Goal: Information Seeking & Learning: Learn about a topic

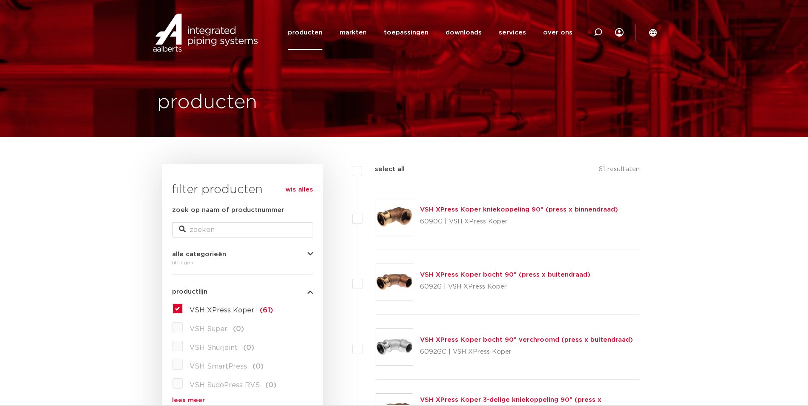
click at [183, 309] on label "VSH XPress Koper (61)" at bounding box center [228, 309] width 90 height 14
click at [0, 0] on input "VSH XPress Koper (61)" at bounding box center [0, 0] width 0 height 0
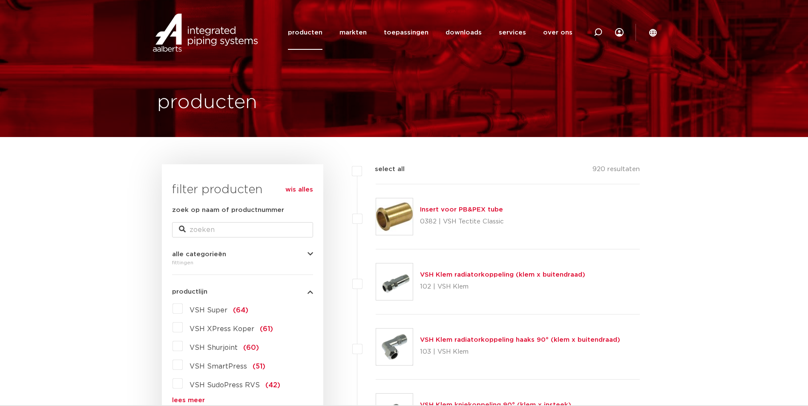
click at [183, 311] on label "VSH Super (64)" at bounding box center [216, 309] width 66 height 14
click at [0, 0] on input "VSH Super (64)" at bounding box center [0, 0] width 0 height 0
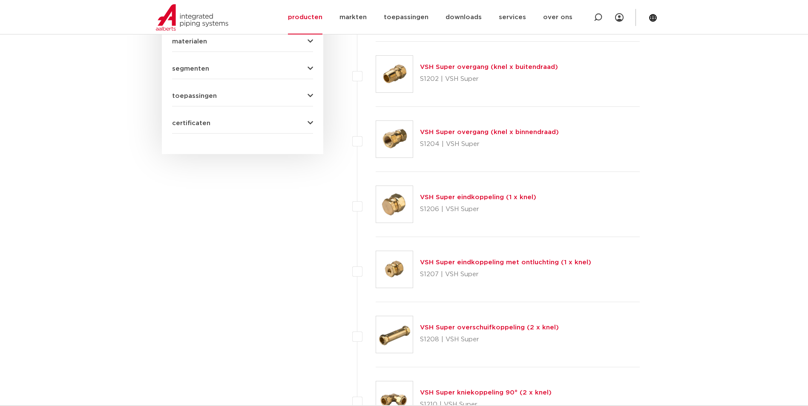
scroll to position [639, 0]
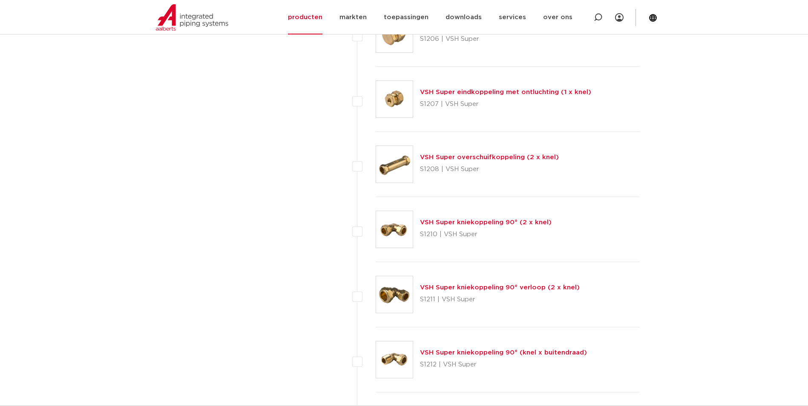
click at [485, 224] on link "VSH Super kniekoppeling 90° (2 x knel)" at bounding box center [486, 222] width 132 height 6
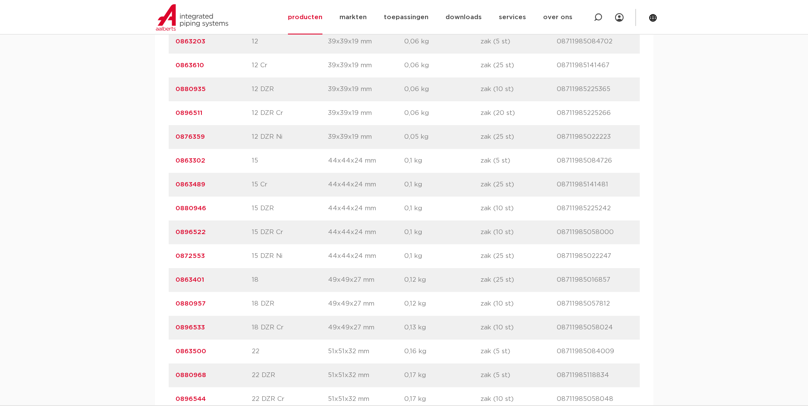
scroll to position [766, 0]
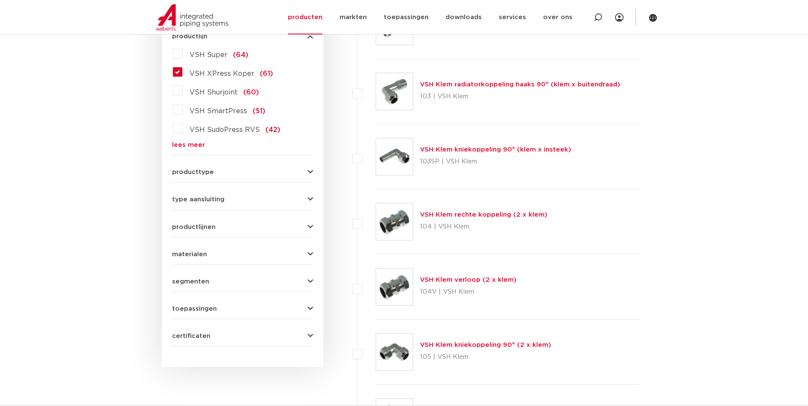
scroll to position [128, 0]
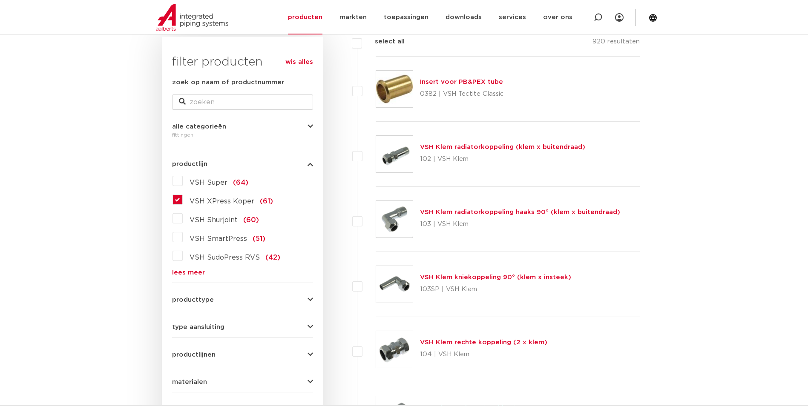
click at [183, 181] on label "VSH Super (64)" at bounding box center [216, 181] width 66 height 14
click at [0, 0] on input "VSH Super (64)" at bounding box center [0, 0] width 0 height 0
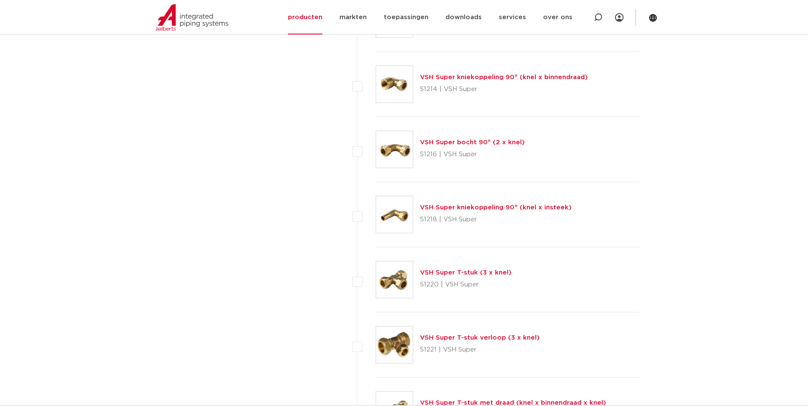
scroll to position [936, 0]
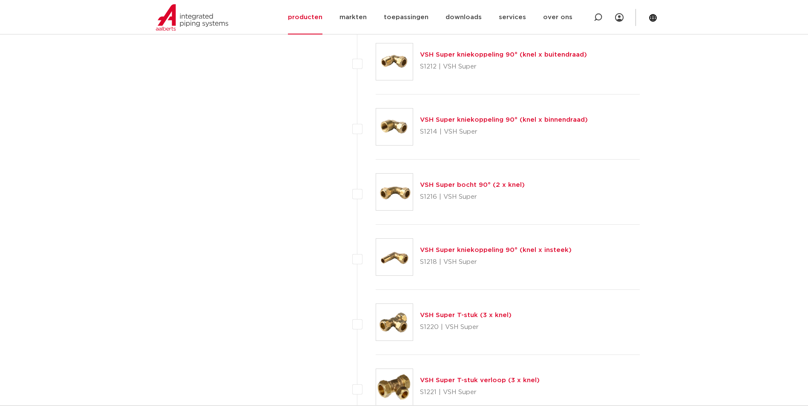
click at [507, 251] on link "VSH Super kniekoppeling 90° (knel x insteek)" at bounding box center [496, 250] width 152 height 6
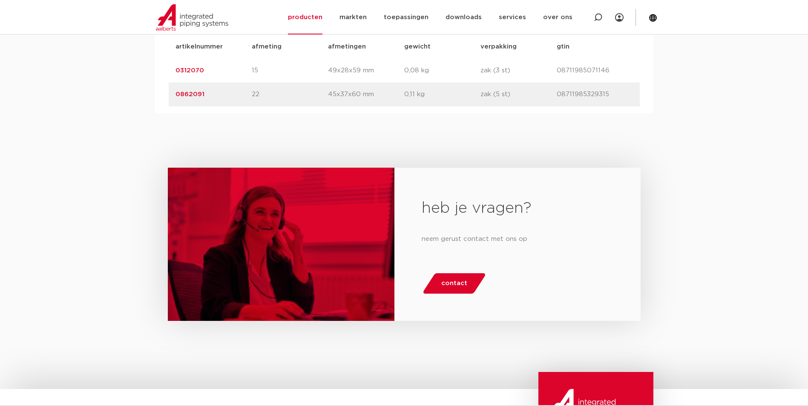
scroll to position [468, 0]
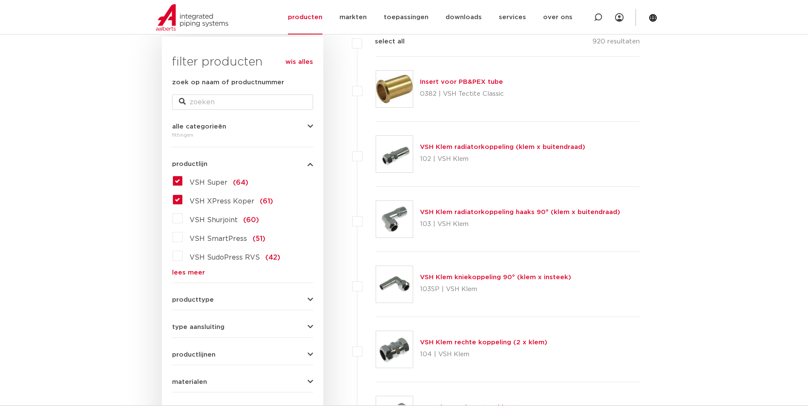
scroll to position [128, 0]
click at [183, 199] on label "VSH XPress Koper (61)" at bounding box center [228, 200] width 90 height 14
click at [0, 0] on input "VSH XPress Koper (61)" at bounding box center [0, 0] width 0 height 0
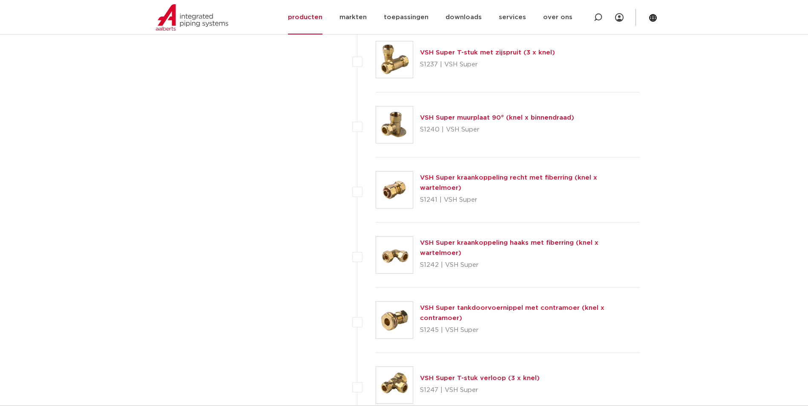
scroll to position [1830, 0]
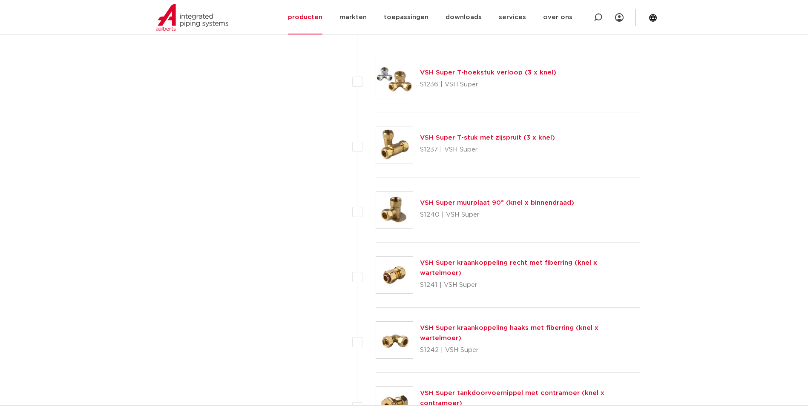
click at [504, 203] on link "VSH Super muurplaat 90° (knel x binnendraad)" at bounding box center [497, 203] width 154 height 6
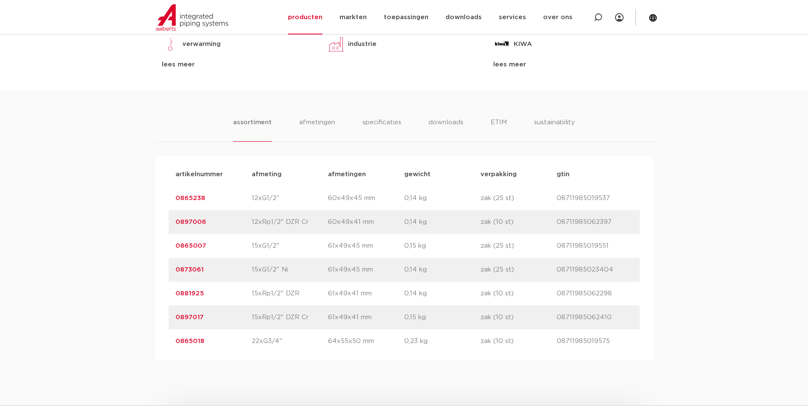
scroll to position [553, 0]
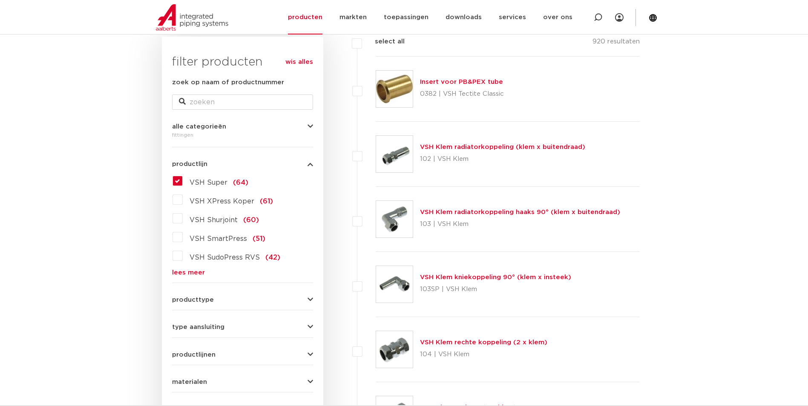
click at [219, 179] on span "VSH Super" at bounding box center [208, 182] width 38 height 7
click at [0, 0] on input "VSH Super (64)" at bounding box center [0, 0] width 0 height 0
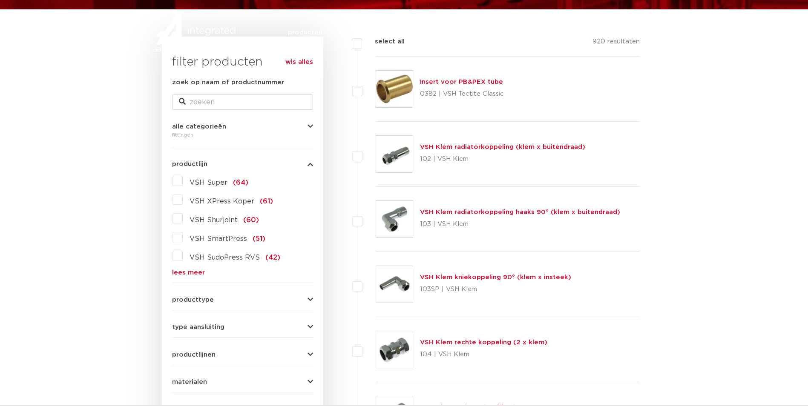
scroll to position [128, 0]
click at [183, 180] on label "VSH Super (64)" at bounding box center [216, 181] width 66 height 14
click at [0, 0] on input "VSH Super (64)" at bounding box center [0, 0] width 0 height 0
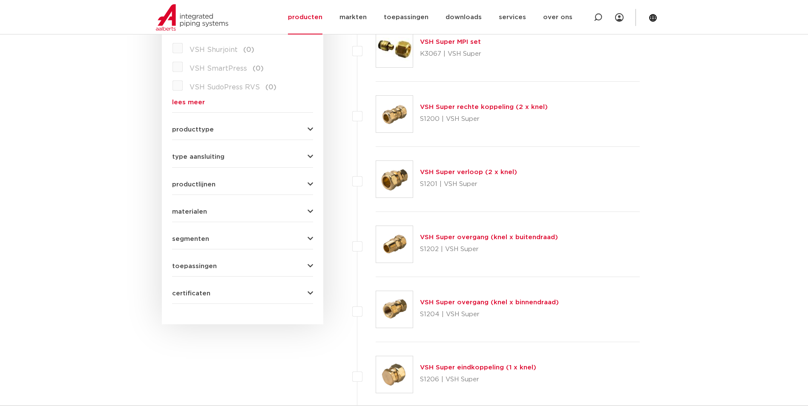
scroll to position [213, 0]
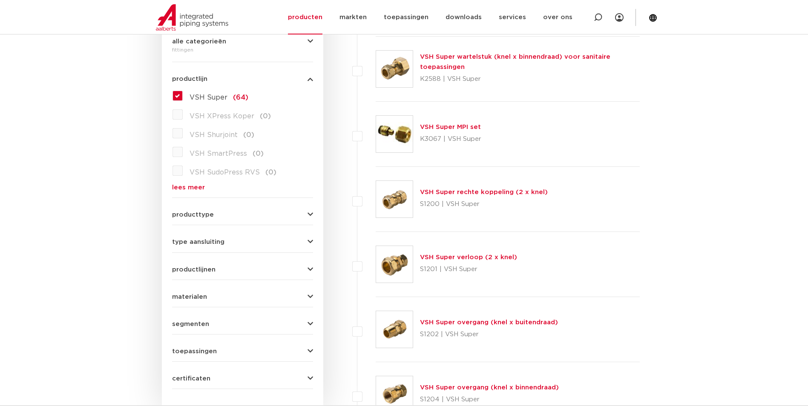
click at [494, 193] on link "VSH Super rechte koppeling (2 x knel)" at bounding box center [484, 192] width 128 height 6
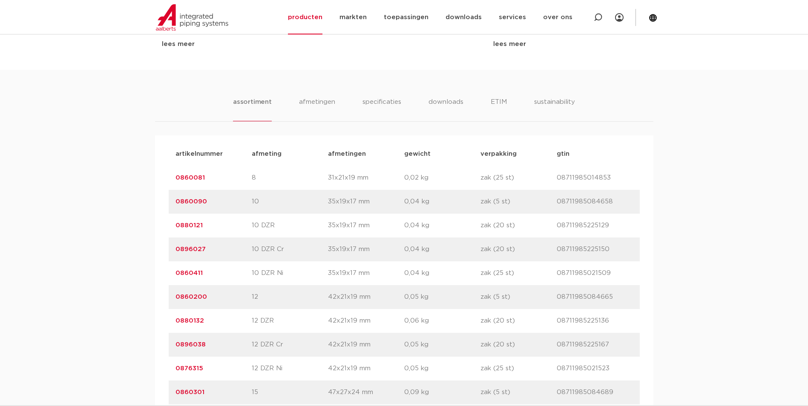
scroll to position [553, 0]
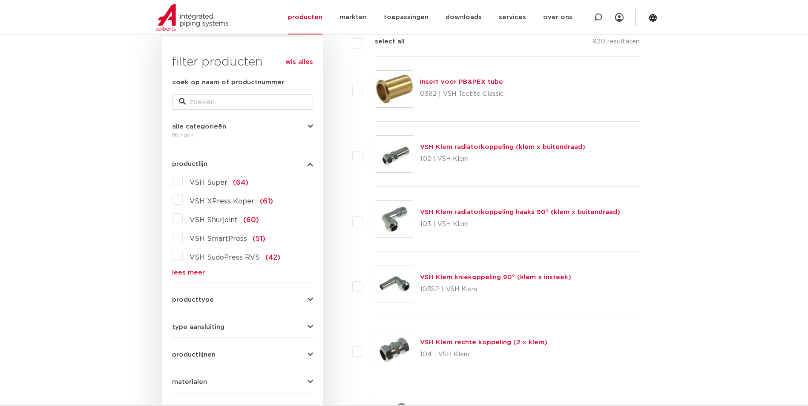
click at [183, 179] on label "VSH Super (64)" at bounding box center [216, 181] width 66 height 14
click at [0, 0] on input "VSH Super (64)" at bounding box center [0, 0] width 0 height 0
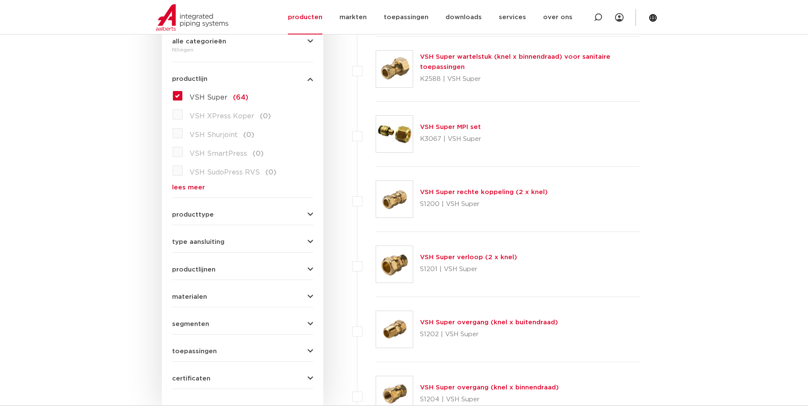
scroll to position [426, 0]
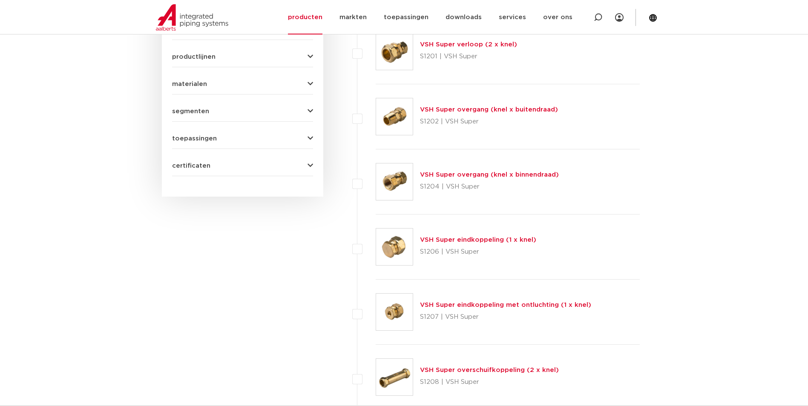
click at [500, 238] on link "VSH Super eindkoppeling (1 x knel)" at bounding box center [478, 240] width 116 height 6
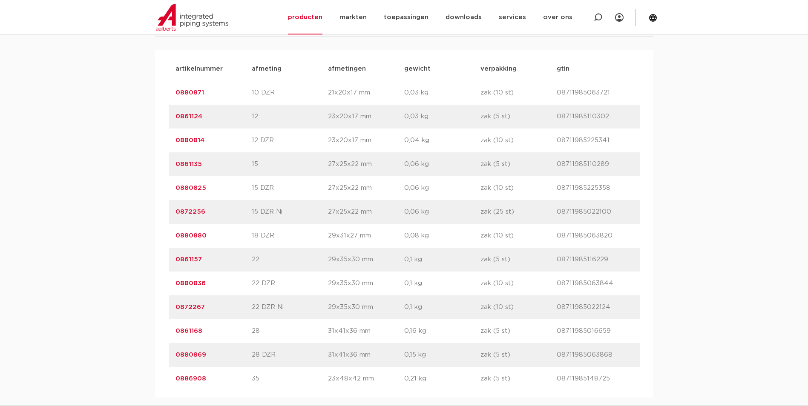
scroll to position [596, 0]
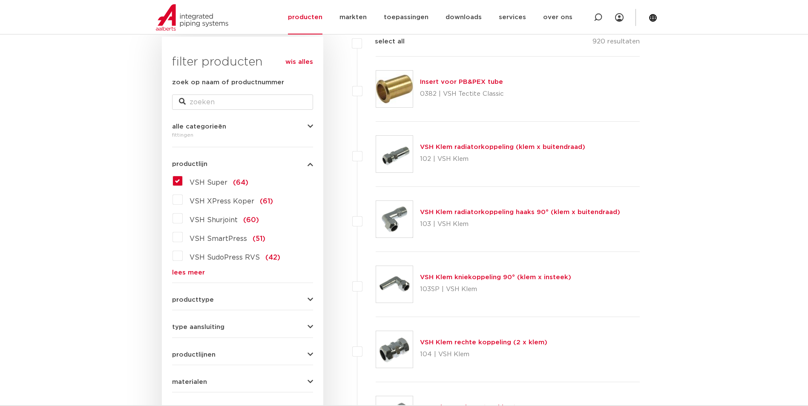
click at [183, 184] on label "VSH Super (64)" at bounding box center [216, 181] width 66 height 14
click at [0, 0] on input "VSH Super (64)" at bounding box center [0, 0] width 0 height 0
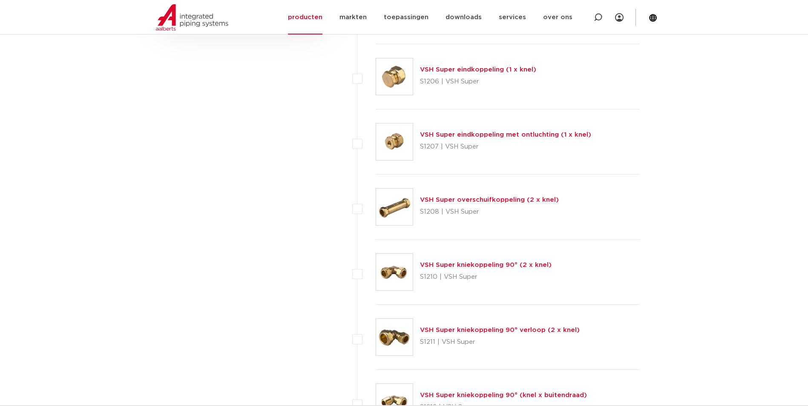
scroll to position [639, 0]
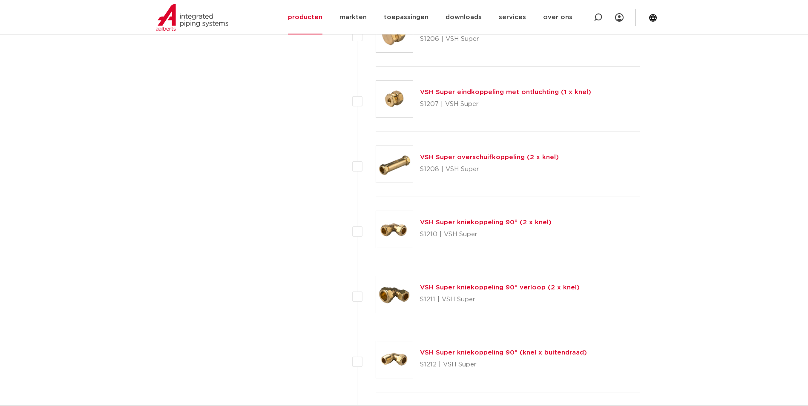
click at [527, 220] on link "VSH Super kniekoppeling 90° (2 x knel)" at bounding box center [486, 222] width 132 height 6
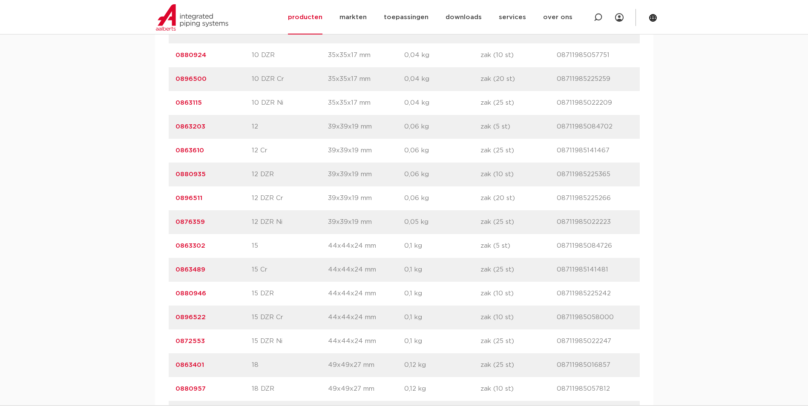
scroll to position [681, 0]
